Goal: Check status: Check status

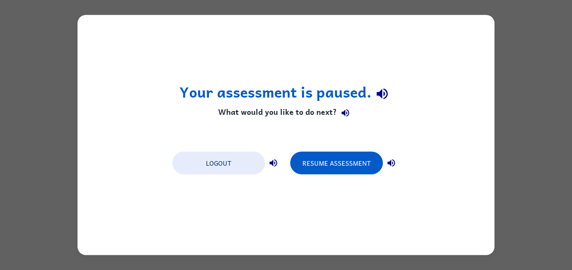
click at [331, 168] on button "Resume Assessment" at bounding box center [336, 163] width 93 height 23
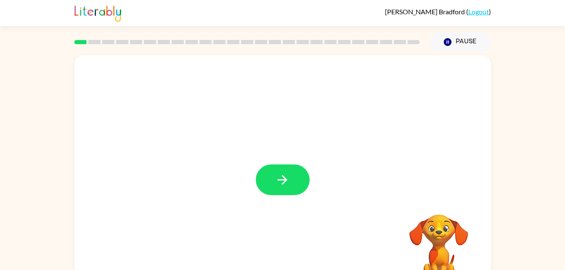
click at [272, 177] on button "button" at bounding box center [283, 180] width 54 height 31
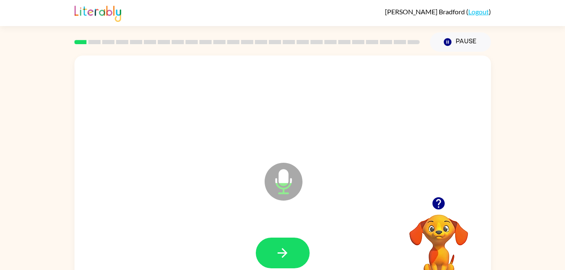
click at [286, 252] on icon "button" at bounding box center [283, 253] width 10 height 10
click at [289, 255] on icon "button" at bounding box center [282, 253] width 15 height 15
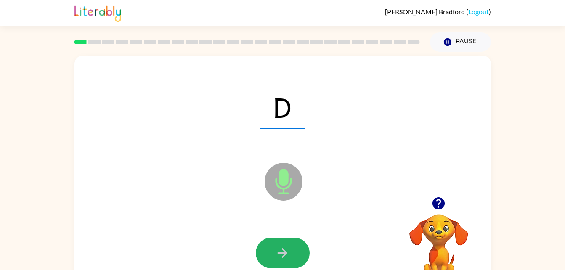
click at [295, 250] on button "button" at bounding box center [283, 253] width 54 height 31
click at [288, 253] on icon "button" at bounding box center [282, 253] width 15 height 15
click at [288, 251] on icon "button" at bounding box center [282, 253] width 15 height 15
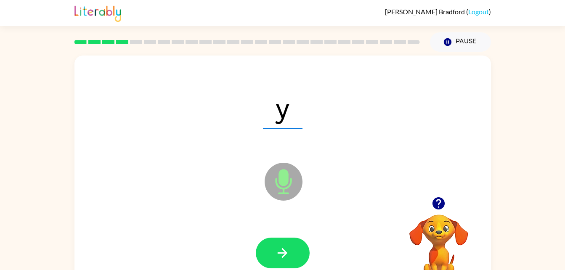
click at [287, 251] on icon "button" at bounding box center [282, 253] width 15 height 15
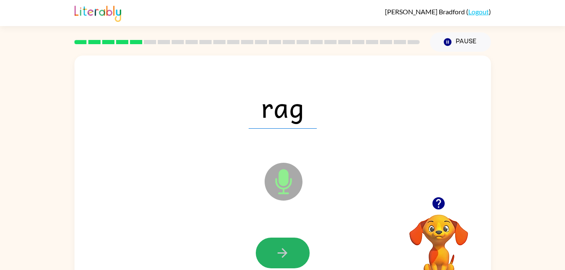
click at [290, 250] on icon "button" at bounding box center [282, 253] width 15 height 15
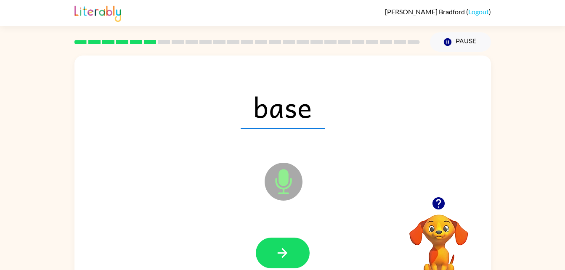
click at [285, 248] on icon "button" at bounding box center [282, 253] width 15 height 15
click at [287, 249] on icon "button" at bounding box center [282, 253] width 15 height 15
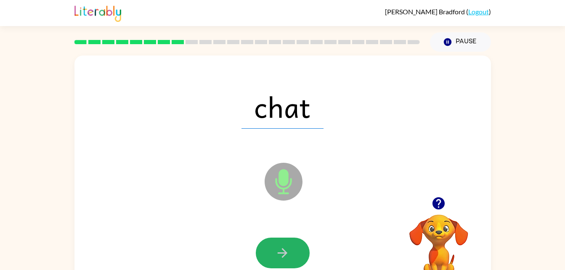
click at [290, 251] on icon "button" at bounding box center [282, 253] width 15 height 15
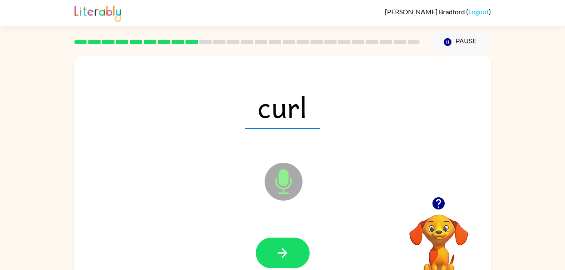
click at [290, 250] on icon "button" at bounding box center [282, 253] width 15 height 15
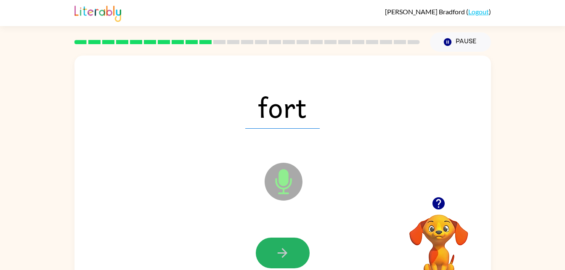
click at [288, 246] on icon "button" at bounding box center [282, 253] width 15 height 15
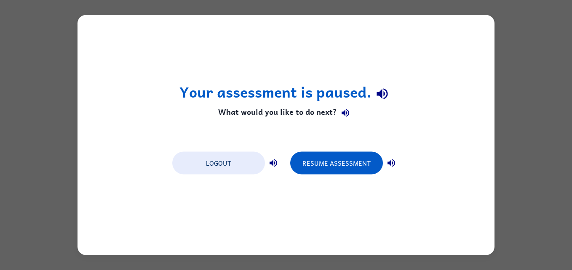
click at [340, 160] on button "Resume Assessment" at bounding box center [336, 163] width 93 height 23
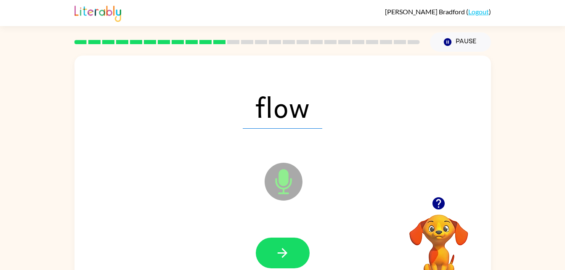
click at [281, 254] on icon "button" at bounding box center [282, 253] width 15 height 15
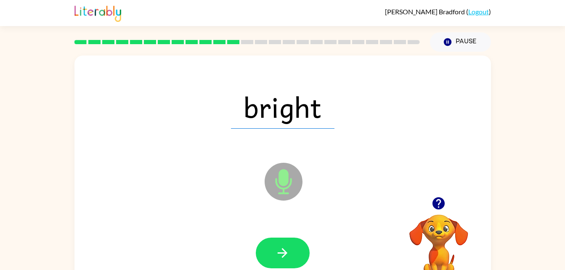
click at [284, 253] on icon "button" at bounding box center [283, 253] width 10 height 10
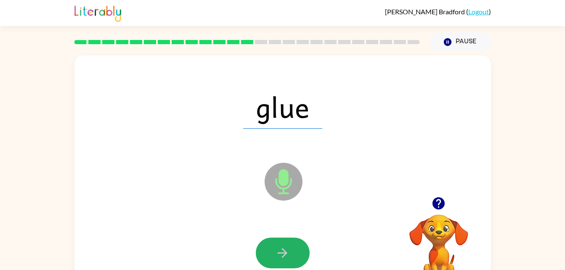
click at [287, 254] on icon "button" at bounding box center [282, 253] width 15 height 15
click at [287, 253] on icon "button" at bounding box center [283, 253] width 10 height 10
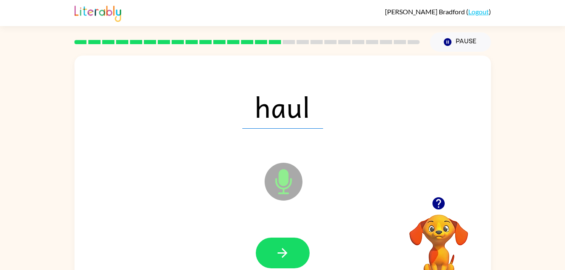
click at [290, 247] on icon "button" at bounding box center [282, 253] width 15 height 15
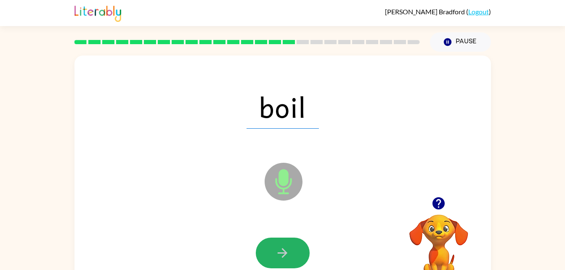
click at [294, 252] on button "button" at bounding box center [283, 253] width 54 height 31
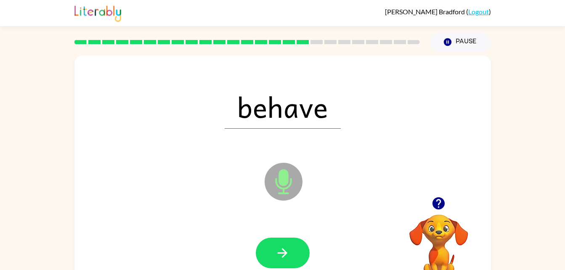
click at [288, 250] on icon "button" at bounding box center [282, 253] width 15 height 15
click at [288, 252] on icon "button" at bounding box center [282, 253] width 15 height 15
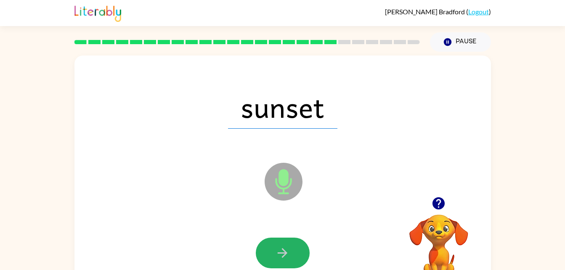
drag, startPoint x: 288, startPoint y: 252, endPoint x: 267, endPoint y: 253, distance: 21.1
click at [267, 253] on button "button" at bounding box center [283, 253] width 54 height 31
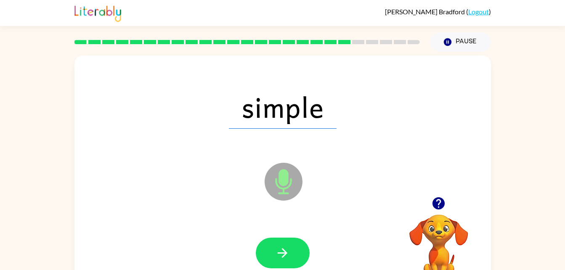
click at [289, 262] on button "button" at bounding box center [283, 253] width 54 height 31
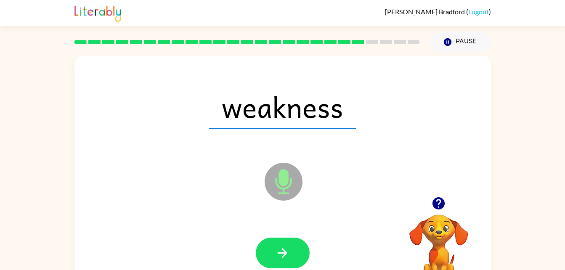
click at [294, 254] on button "button" at bounding box center [283, 253] width 54 height 31
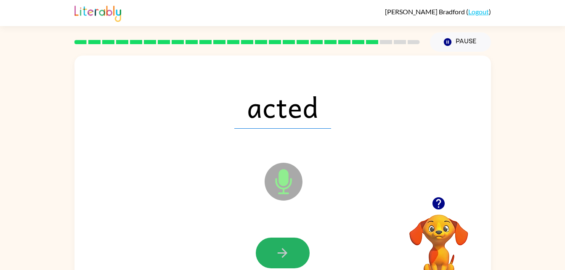
click at [293, 252] on button "button" at bounding box center [283, 253] width 54 height 31
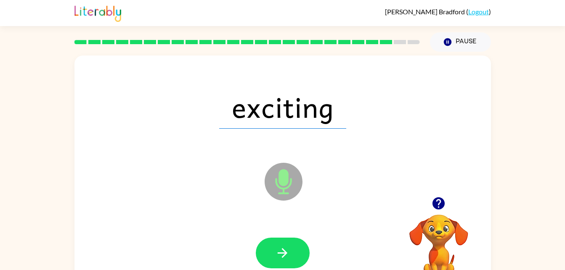
click at [295, 248] on button "button" at bounding box center [283, 253] width 54 height 31
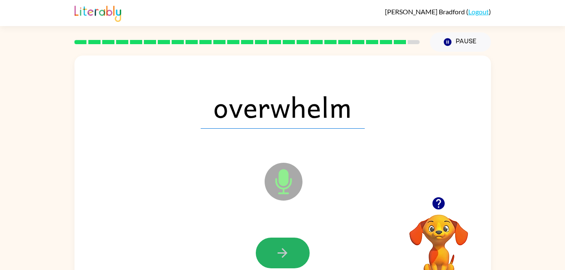
click at [294, 251] on button "button" at bounding box center [283, 253] width 54 height 31
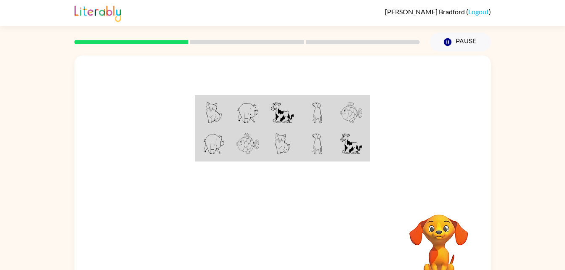
click at [331, 119] on td at bounding box center [317, 112] width 35 height 32
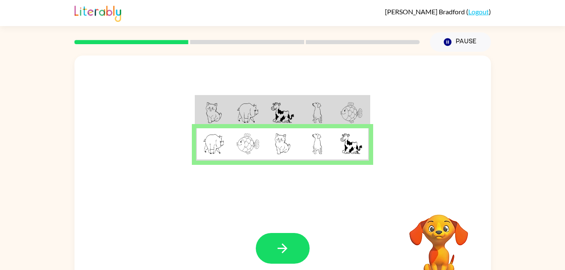
click at [276, 242] on icon "button" at bounding box center [282, 248] width 15 height 15
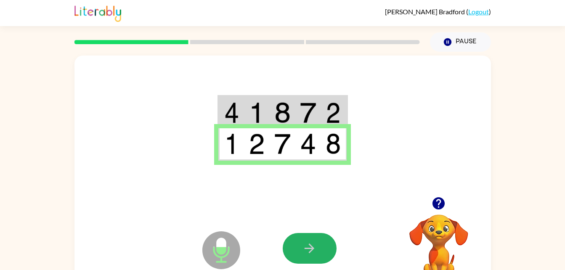
click at [309, 248] on icon "button" at bounding box center [309, 248] width 15 height 15
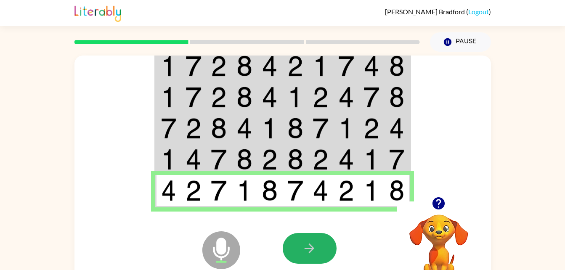
click at [314, 245] on icon "button" at bounding box center [309, 248] width 15 height 15
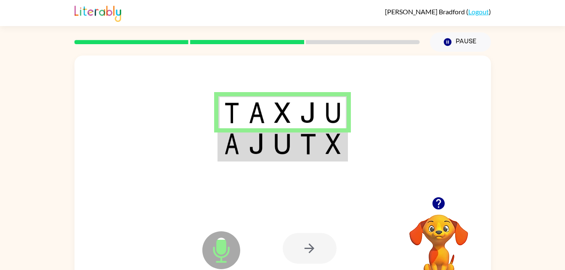
click at [303, 151] on img at bounding box center [308, 143] width 16 height 21
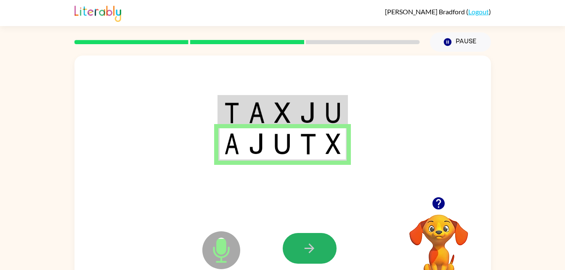
click at [317, 238] on button "button" at bounding box center [310, 248] width 54 height 31
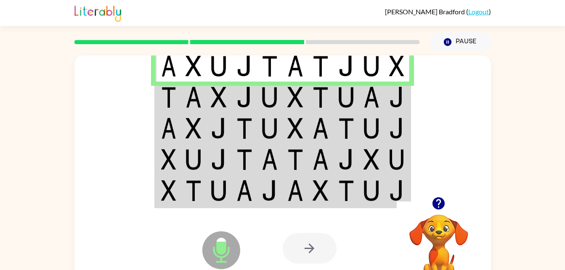
click at [208, 102] on td at bounding box center [219, 97] width 26 height 31
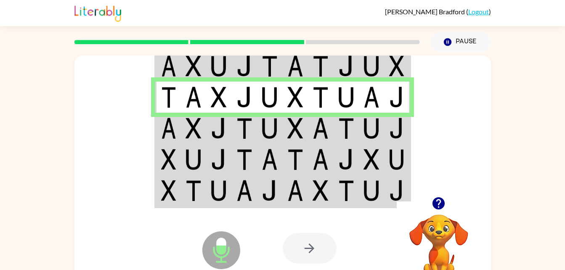
click at [330, 131] on td at bounding box center [321, 128] width 26 height 31
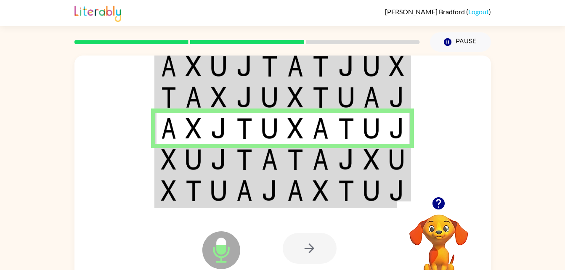
click at [242, 159] on img at bounding box center [245, 159] width 16 height 21
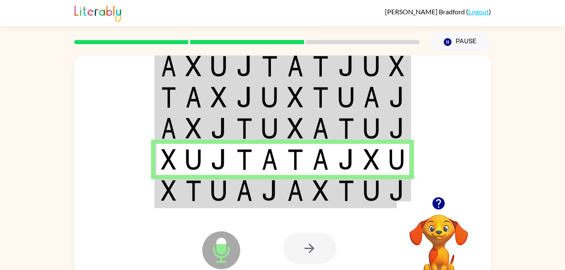
click at [263, 200] on img at bounding box center [270, 190] width 16 height 21
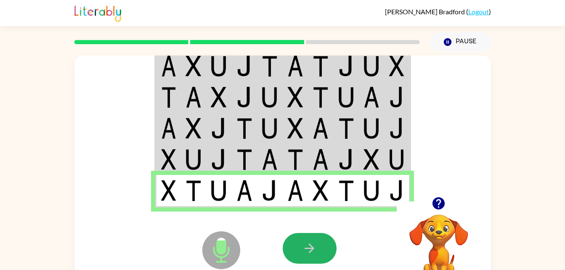
click at [316, 243] on icon "button" at bounding box center [309, 248] width 15 height 15
